Goal: Find specific page/section: Find specific page/section

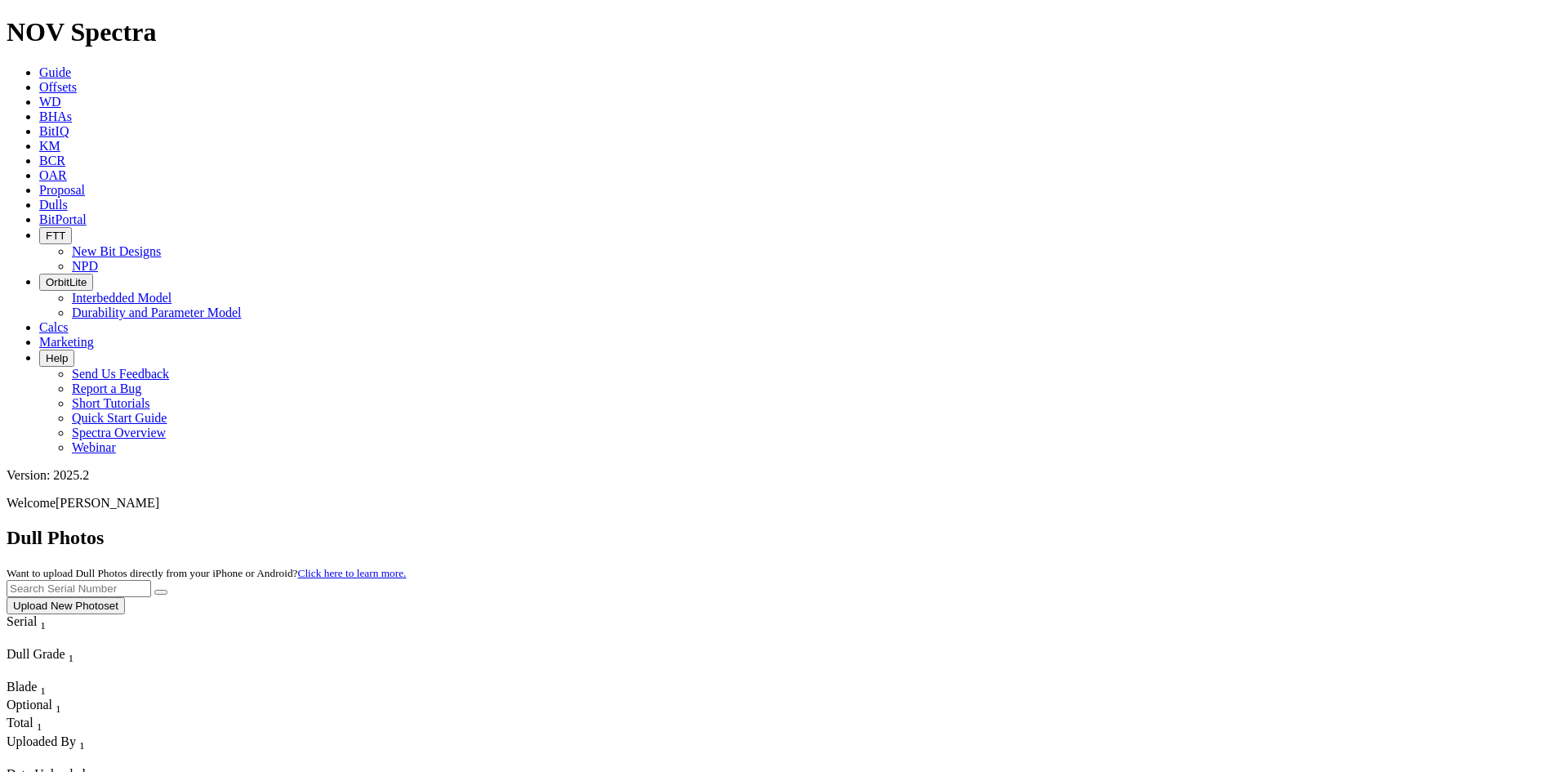
scroll to position [1487, 0]
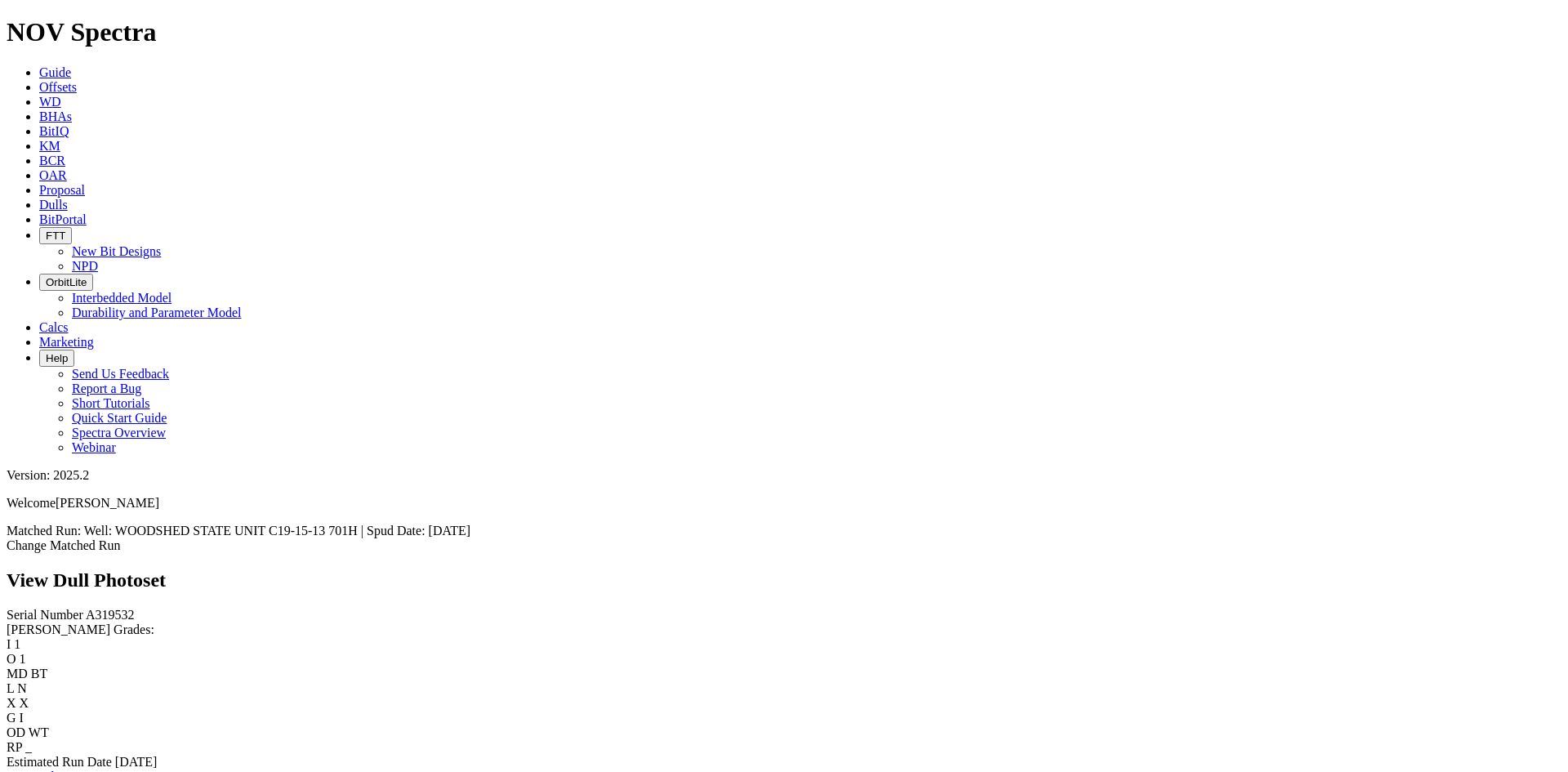
scroll to position [1062, 0]
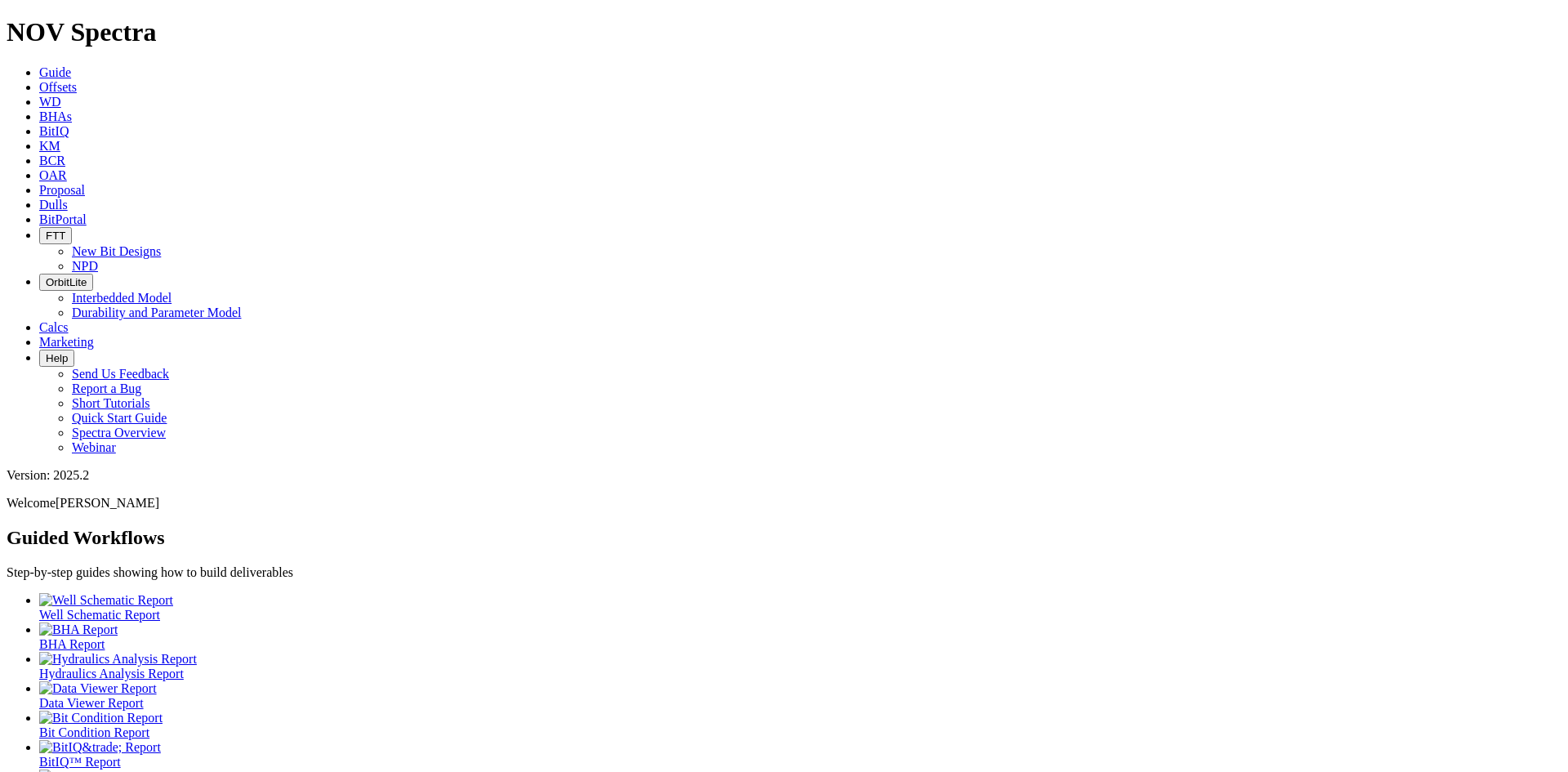
click at [68, 198] on link "Dulls" at bounding box center [53, 204] width 28 height 14
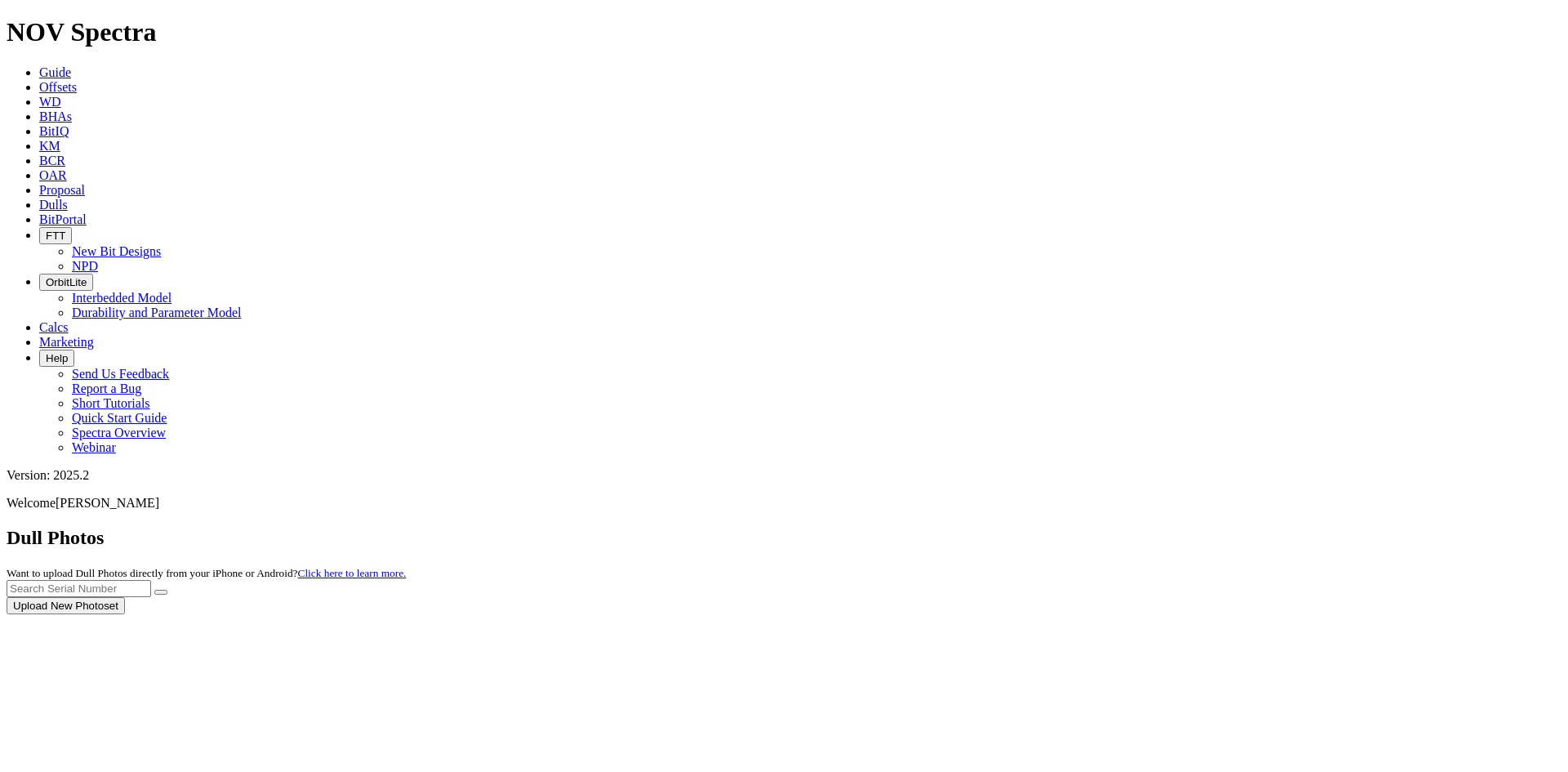
click at [1241, 614] on div at bounding box center [784, 614] width 1555 height 0
click at [151, 580] on input "text" at bounding box center [78, 588] width 144 height 17
type input "A321237"
click at [154, 590] on button "submit" at bounding box center [161, 592] width 13 height 5
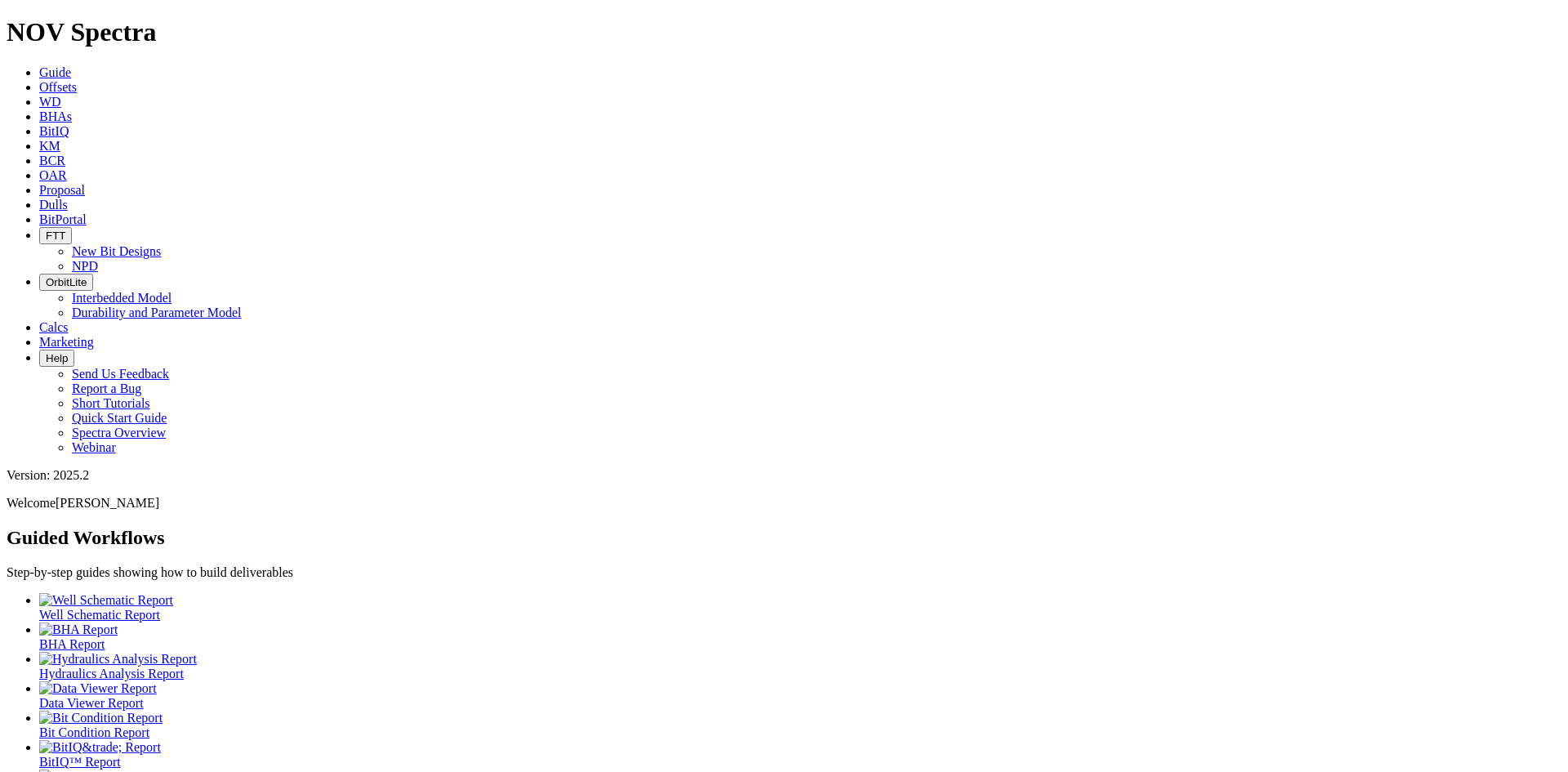
click at [40, 198] on icon at bounding box center [40, 204] width 0 height 14
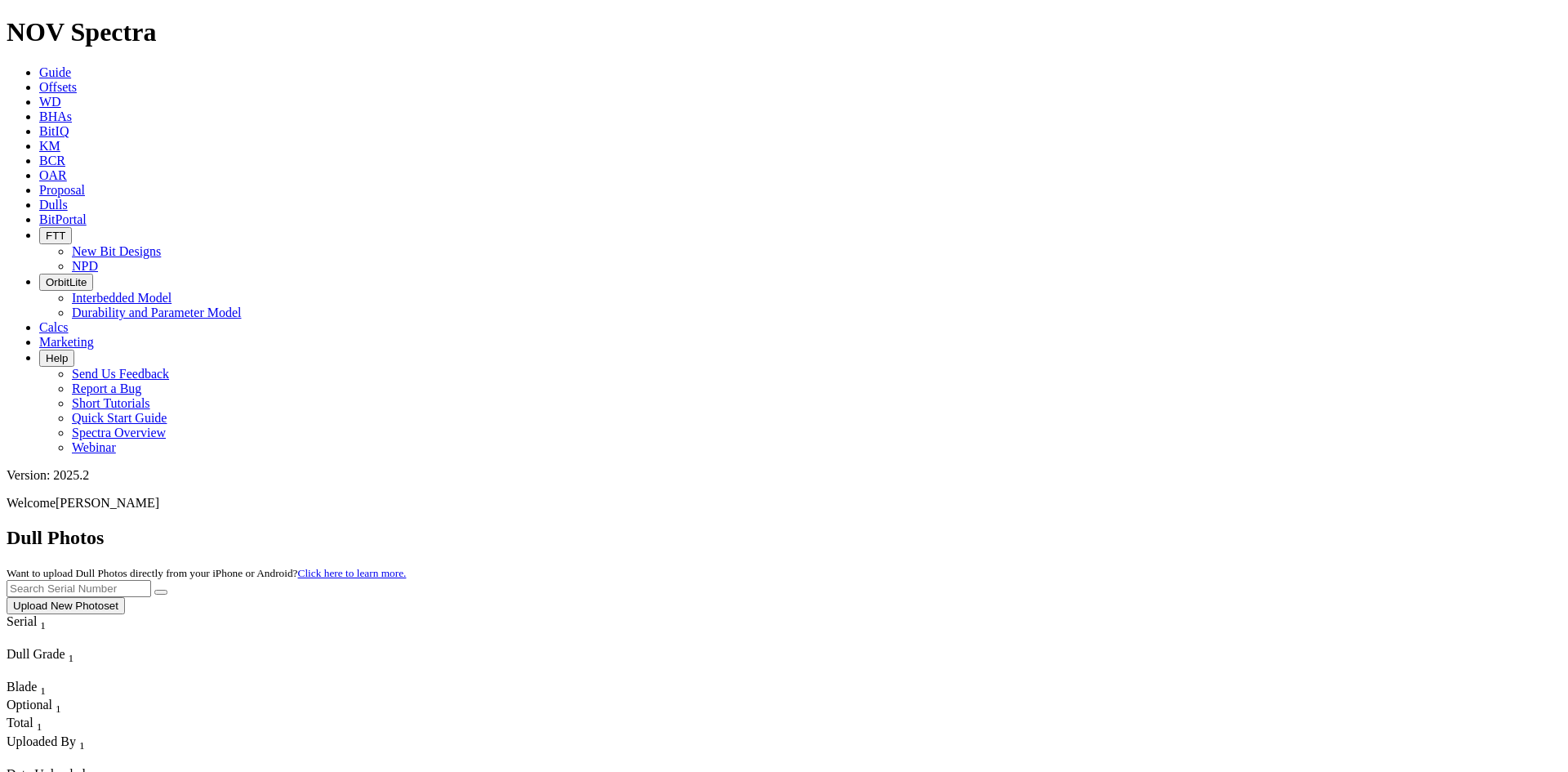
click at [151, 580] on input "text" at bounding box center [78, 588] width 144 height 17
type input "A321110"
click at [154, 590] on button "submit" at bounding box center [161, 592] width 13 height 5
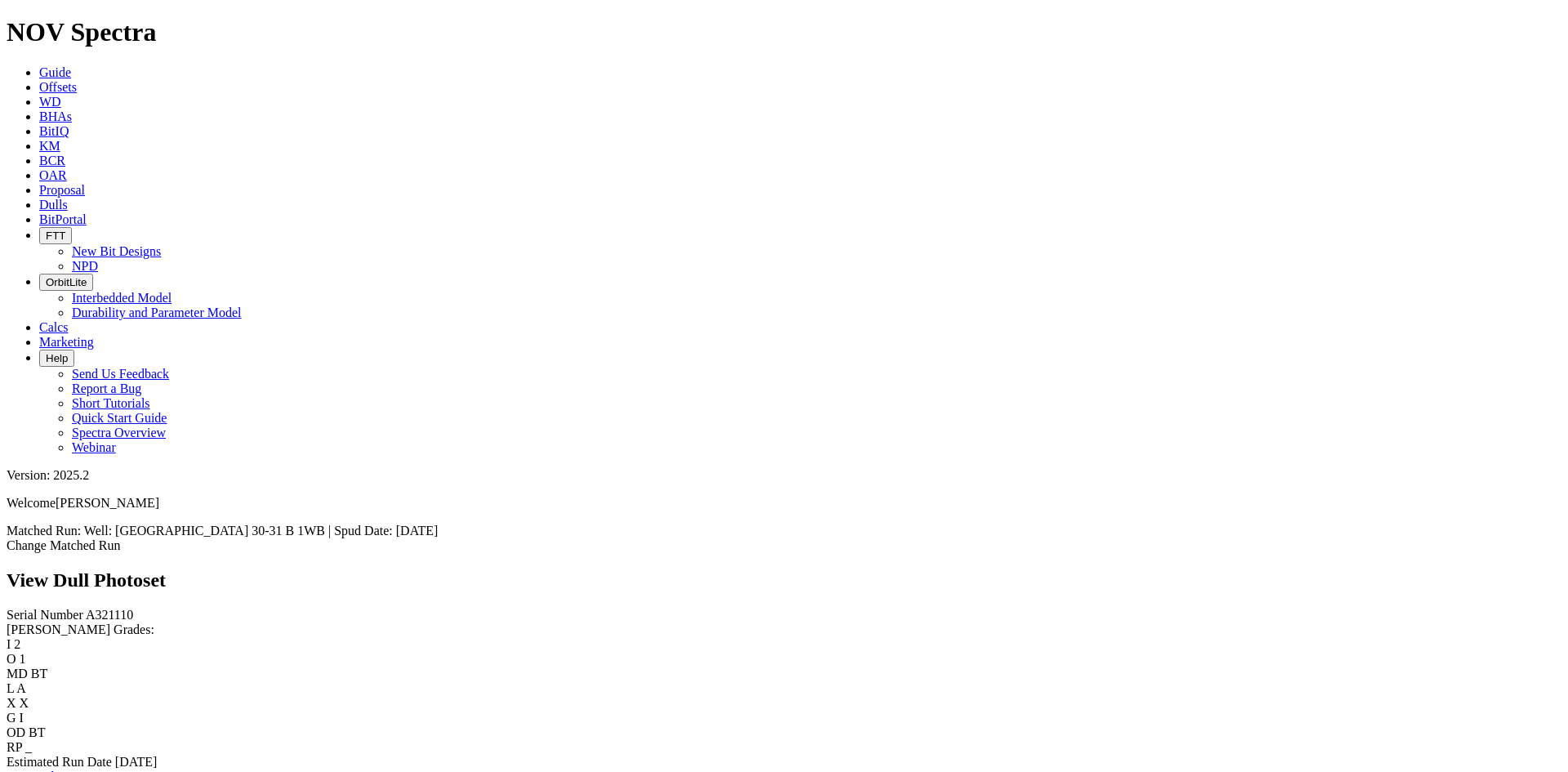
scroll to position [718, 0]
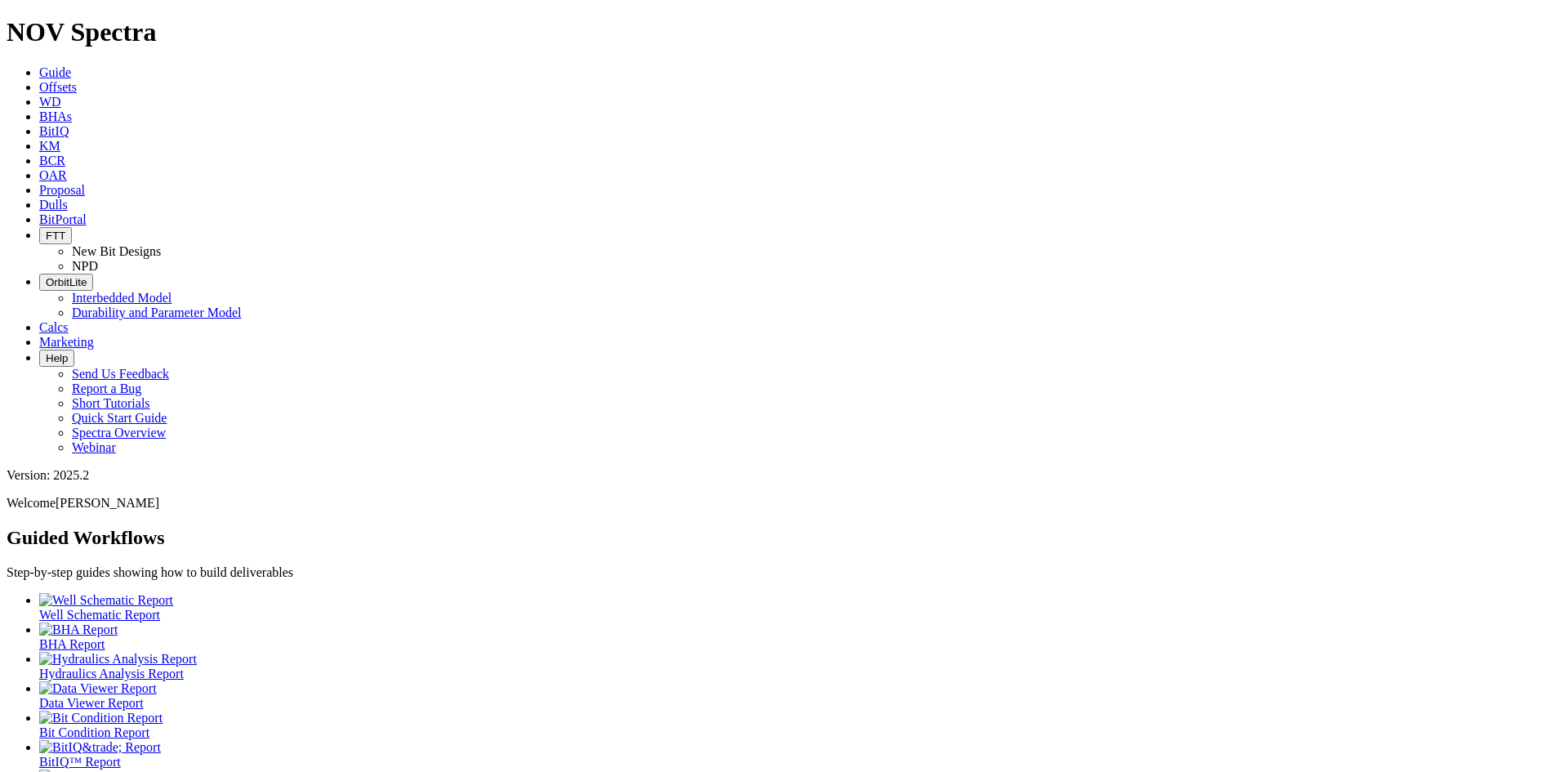
click at [68, 198] on span "Dulls" at bounding box center [53, 204] width 28 height 14
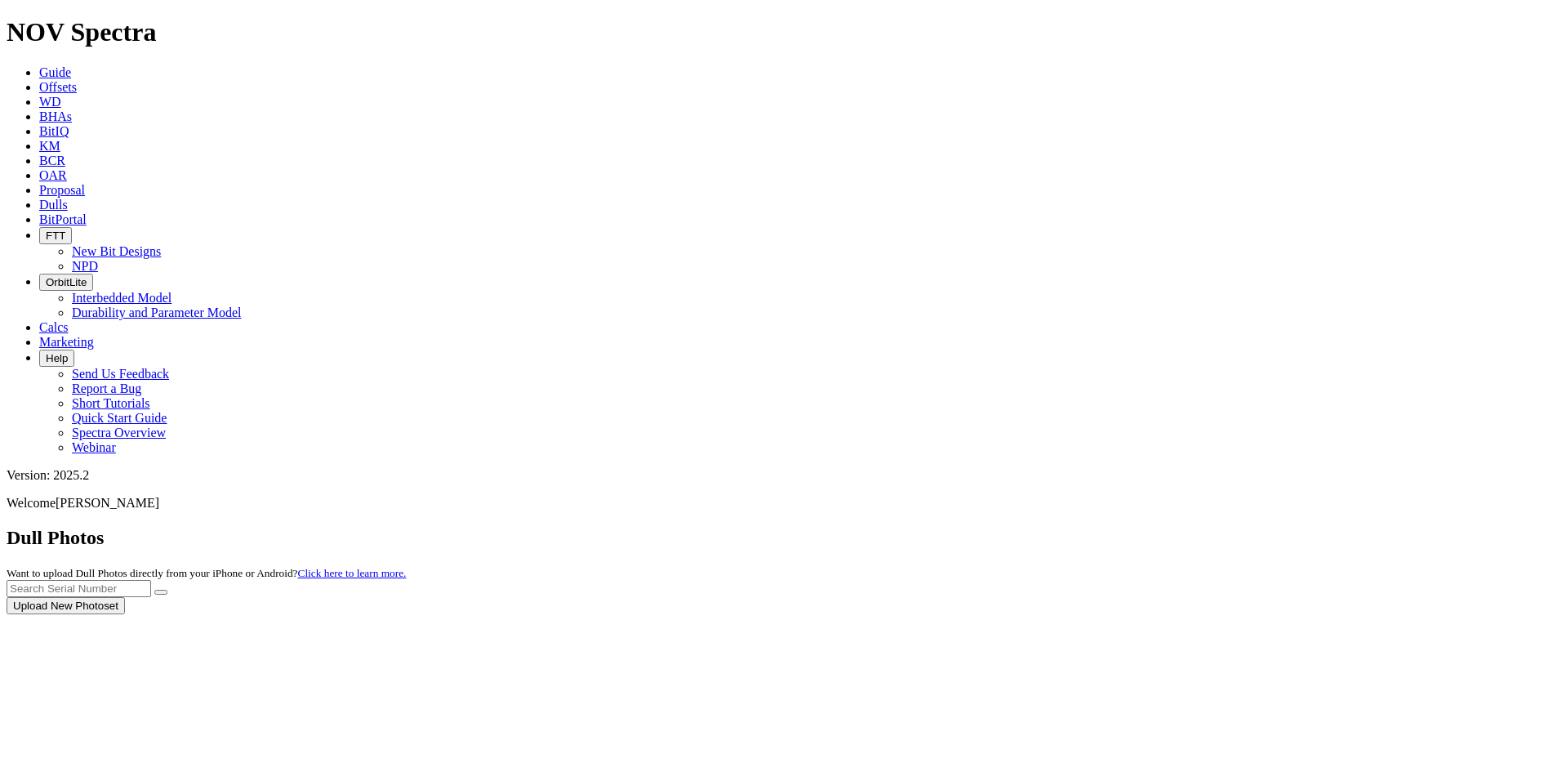
click at [1233, 614] on div at bounding box center [784, 614] width 1555 height 0
click at [151, 580] on input "text" at bounding box center [78, 588] width 144 height 17
type input "A320690"
drag, startPoint x: 1393, startPoint y: 74, endPoint x: 1367, endPoint y: 84, distance: 27.9
click at [167, 590] on button "submit" at bounding box center [161, 592] width 13 height 5
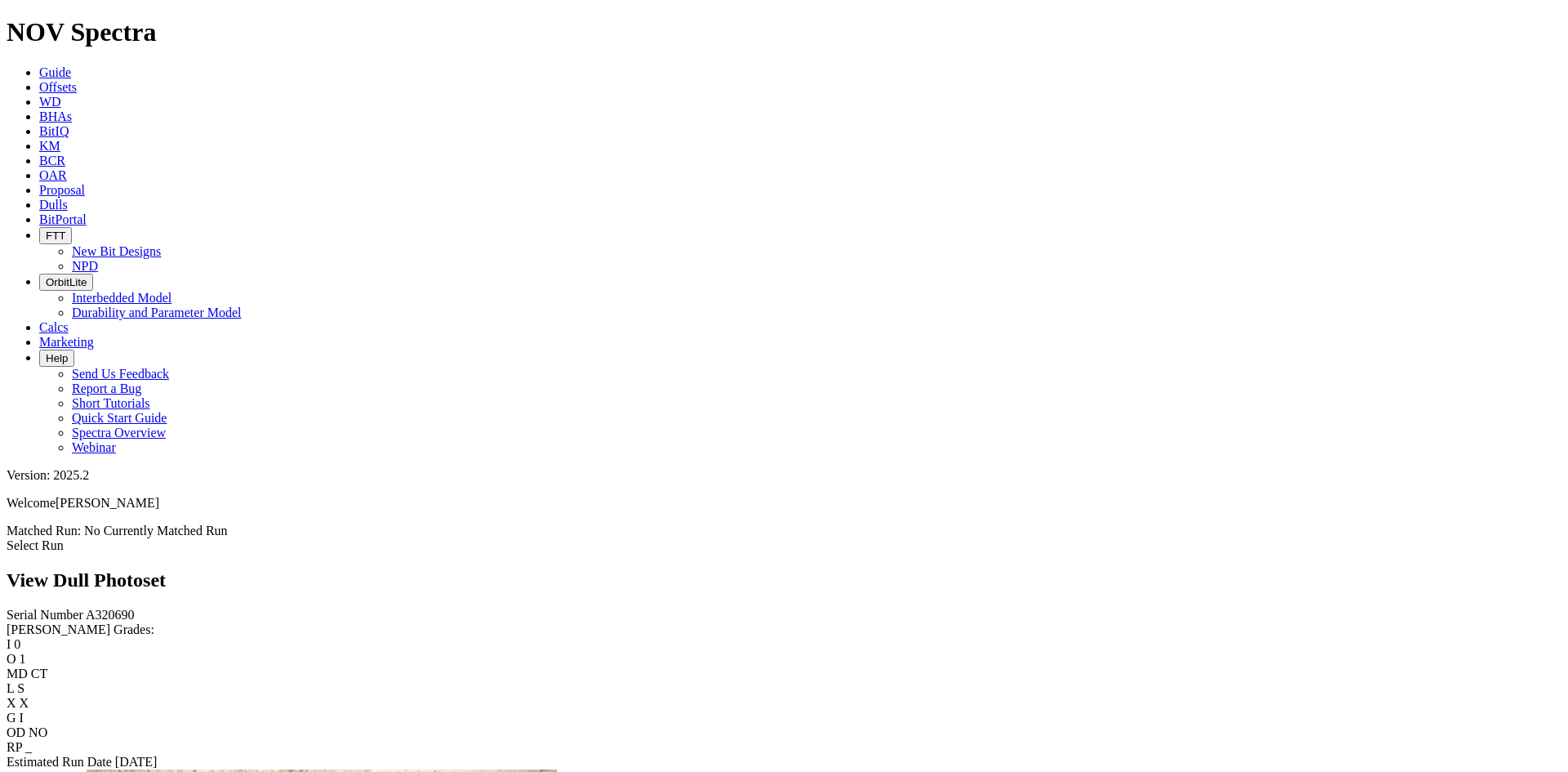
scroll to position [2042, 0]
